Goal: Find specific page/section: Find specific page/section

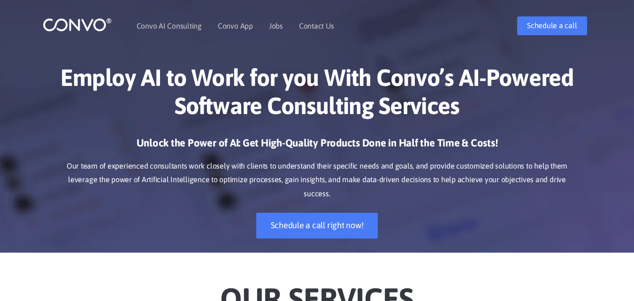
drag, startPoint x: 637, startPoint y: 16, endPoint x: 640, endPoint y: -40, distance: 55.9
click at [278, 25] on link "Jobs" at bounding box center [276, 26] width 14 height 8
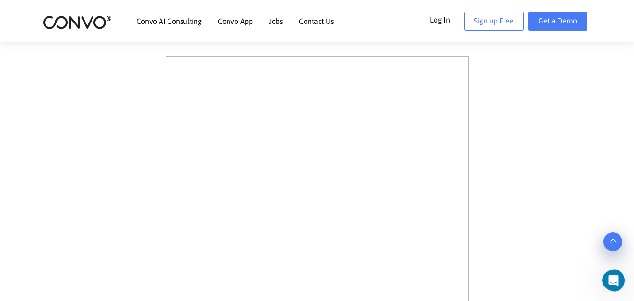
scroll to position [272, 0]
drag, startPoint x: 634, startPoint y: 42, endPoint x: 636, endPoint y: 96, distance: 53.5
click at [310, 20] on link "Contact Us" at bounding box center [316, 21] width 35 height 8
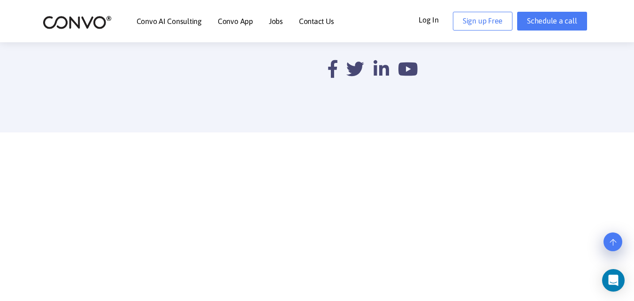
scroll to position [541, 0]
